Goal: Task Accomplishment & Management: Use online tool/utility

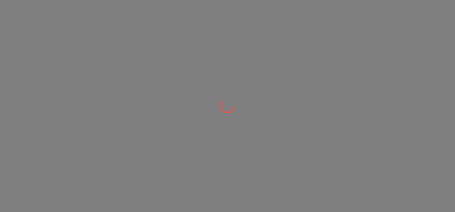
click at [180, 66] on div at bounding box center [227, 106] width 455 height 212
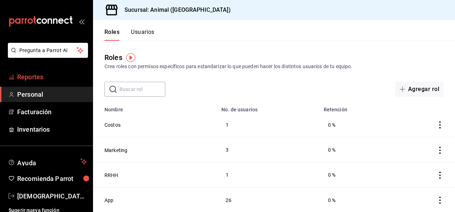
click at [57, 73] on span "Reportes" at bounding box center [52, 77] width 70 height 10
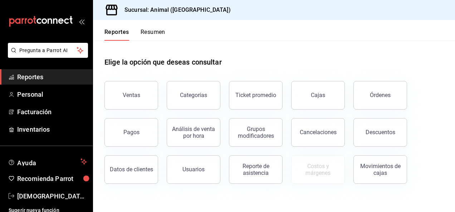
click at [140, 114] on div "Pagos" at bounding box center [127, 128] width 62 height 37
click at [135, 97] on div "Ventas" at bounding box center [132, 95] width 18 height 7
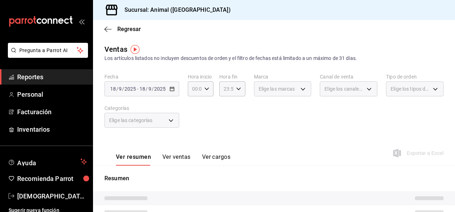
click at [170, 92] on div "[DATE] [DATE] - [DATE] [DATE]" at bounding box center [141, 89] width 75 height 15
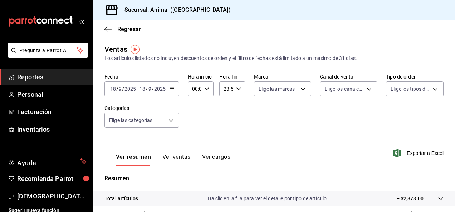
click at [171, 89] on icon "button" at bounding box center [172, 89] width 5 height 5
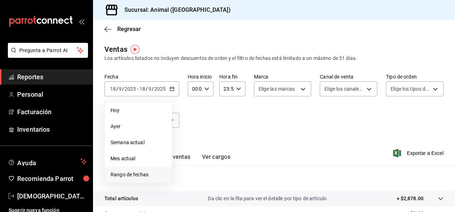
click at [141, 178] on span "Rango de fechas" at bounding box center [138, 175] width 55 height 8
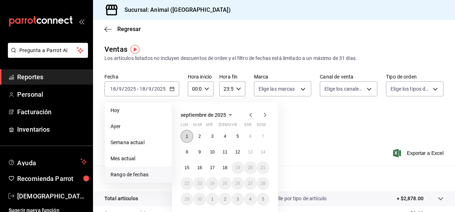
click at [189, 138] on button "1" at bounding box center [187, 136] width 13 height 13
click at [227, 170] on abbr "18" at bounding box center [224, 168] width 5 height 5
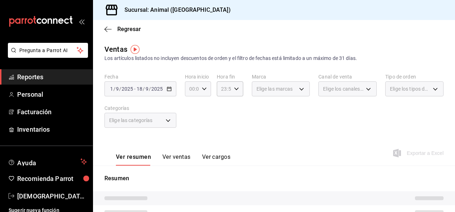
click at [202, 87] on icon "button" at bounding box center [204, 89] width 5 height 5
click at [190, 126] on button "04" at bounding box center [191, 122] width 10 height 14
type input "04:00"
click at [236, 87] on div at bounding box center [227, 106] width 455 height 212
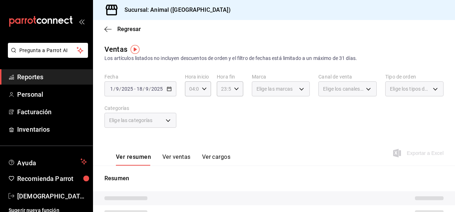
click at [236, 87] on icon "button" at bounding box center [236, 89] width 5 height 5
click at [222, 123] on span "04" at bounding box center [221, 124] width 1 height 6
click at [234, 110] on span "00" at bounding box center [234, 107] width 1 height 6
type input "04:00"
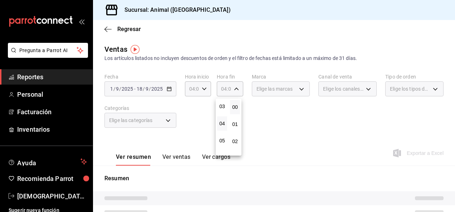
click at [450, 86] on div at bounding box center [227, 106] width 455 height 212
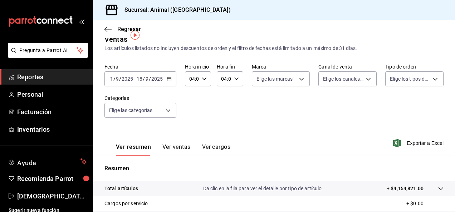
scroll to position [9, 0]
click at [168, 82] on div "[DATE] [DATE] - [DATE] [DATE]" at bounding box center [140, 79] width 72 height 15
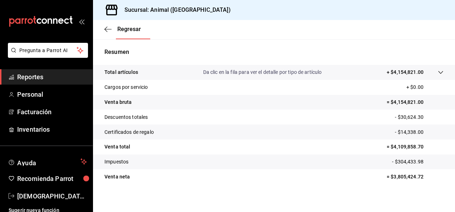
scroll to position [130, 0]
